Goal: Browse casually

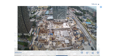
scroll to position [24, 0]
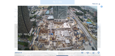
click at [101, 7] on icon at bounding box center [101, 7] width 2 height 2
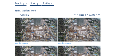
scroll to position [42, 0]
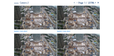
click at [74, 21] on img at bounding box center [78, 18] width 42 height 24
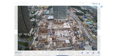
click at [98, 52] on icon at bounding box center [99, 52] width 2 height 3
click at [110, 10] on div "Scroll to travel through time | Press 'Alt' Button + Scroll to Zoom | Click and…" at bounding box center [57, 28] width 115 height 56
click at [62, 34] on img at bounding box center [58, 28] width 80 height 45
click at [91, 31] on img at bounding box center [58, 28] width 80 height 45
